Goal: Transaction & Acquisition: Subscribe to service/newsletter

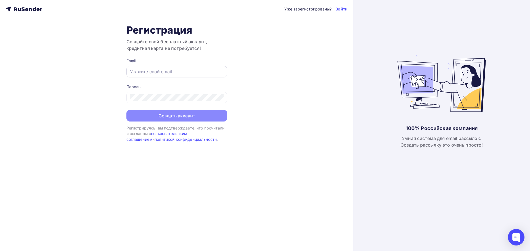
click at [149, 71] on input "text" at bounding box center [177, 71] width 94 height 7
paste input "[DOMAIN_NAME][EMAIL_ADDRESS][DOMAIN_NAME]"
type input "[DOMAIN_NAME][EMAIL_ADDRESS][DOMAIN_NAME]"
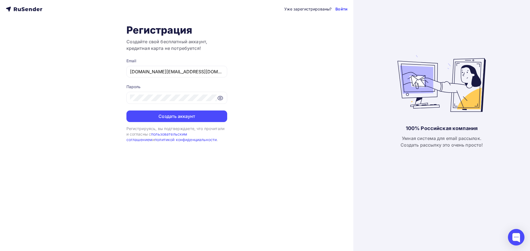
click at [338, 9] on link "Войти" at bounding box center [341, 9] width 12 height 6
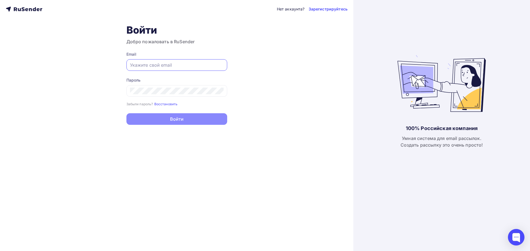
click at [165, 63] on input "text" at bounding box center [177, 65] width 94 height 7
paste input "!iN7U823PiNAkmU"
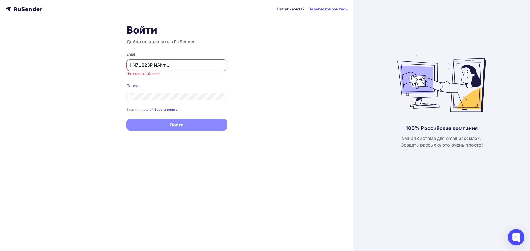
paste input "[DOMAIN_NAME][EMAIL_ADDRESS][DOMAIN_NAME]"
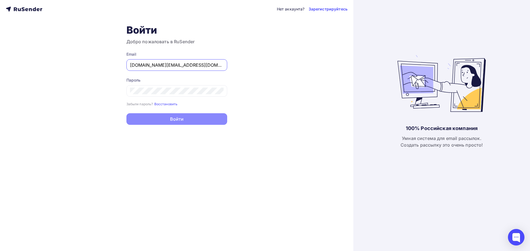
type input "[DOMAIN_NAME][EMAIL_ADDRESS][DOMAIN_NAME]"
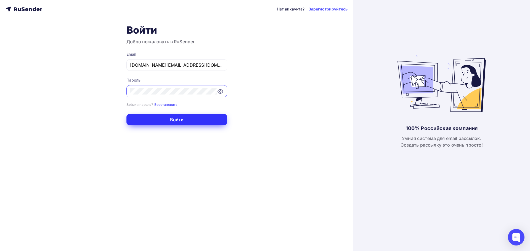
click at [152, 114] on button "Войти" at bounding box center [176, 120] width 101 height 12
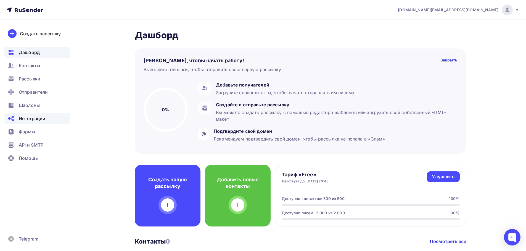
click at [36, 120] on span "Интеграции" at bounding box center [32, 118] width 26 height 7
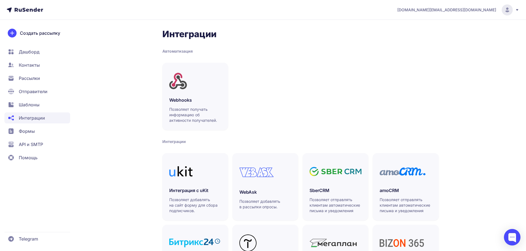
click at [40, 145] on span "API и SMTP" at bounding box center [31, 144] width 24 height 7
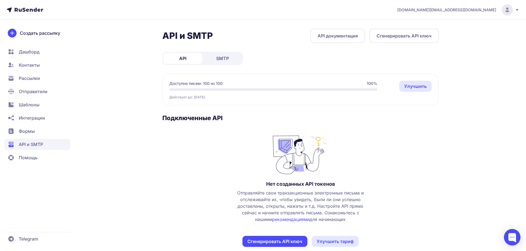
click at [208, 55] on link "SMTP" at bounding box center [222, 58] width 39 height 11
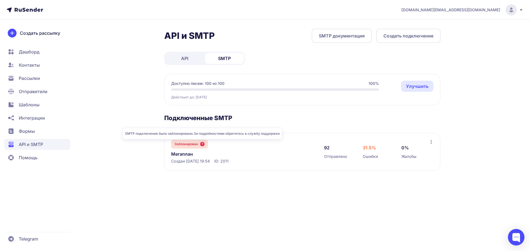
click at [204, 145] on icon at bounding box center [202, 144] width 4 height 4
click at [201, 146] on icon at bounding box center [202, 144] width 4 height 4
click at [410, 87] on link "Улучшить" at bounding box center [417, 86] width 32 height 11
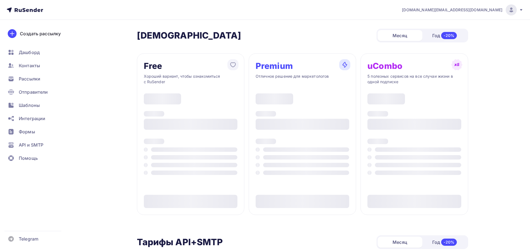
type input "500"
type input "100"
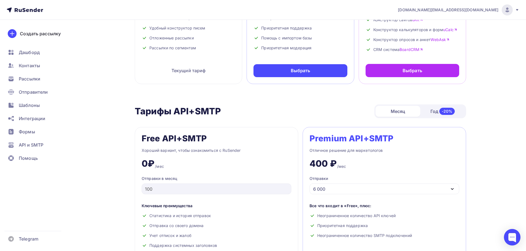
scroll to position [28, 0]
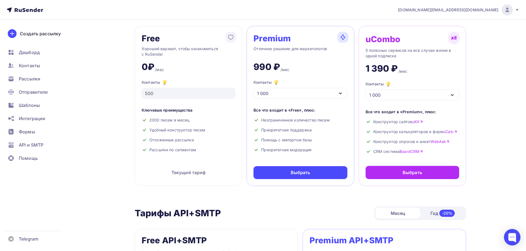
click at [149, 61] on div "0₽ /мес" at bounding box center [189, 64] width 94 height 15
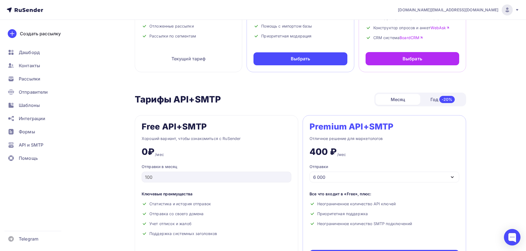
scroll to position [193, 0]
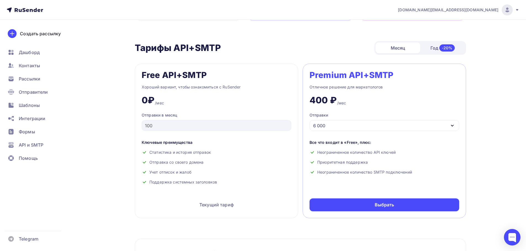
click at [147, 104] on div "0₽" at bounding box center [148, 100] width 13 height 11
